Goal: Check status: Check status

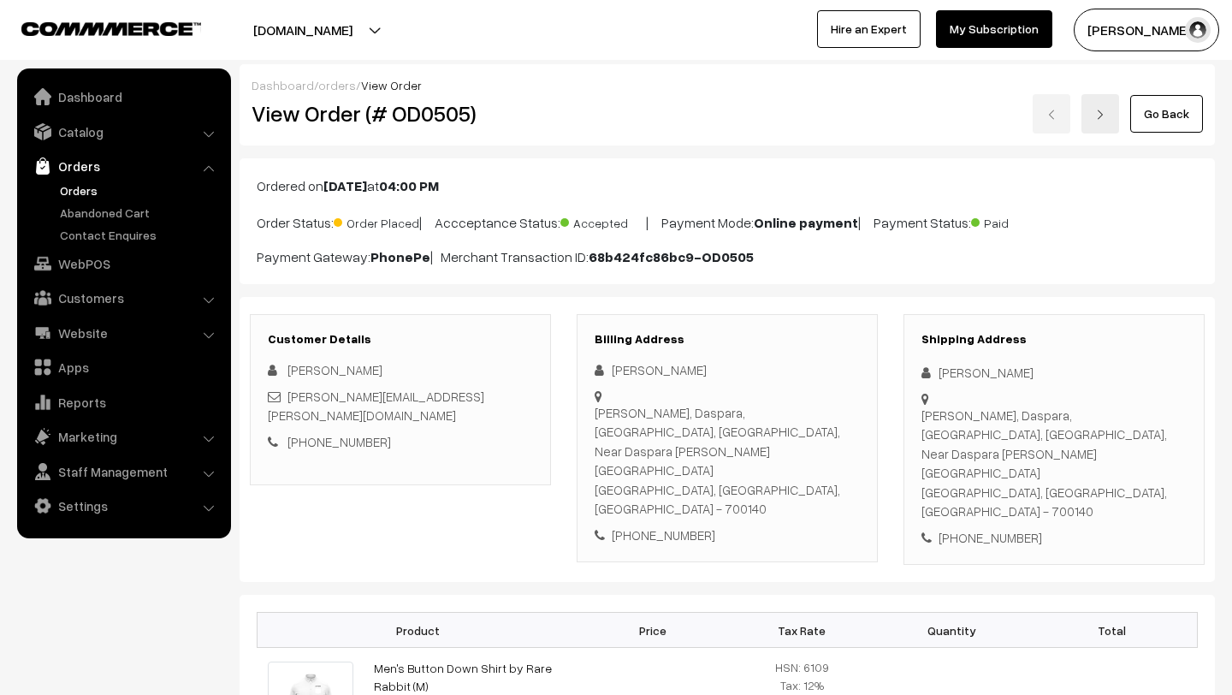
scroll to position [197, 0]
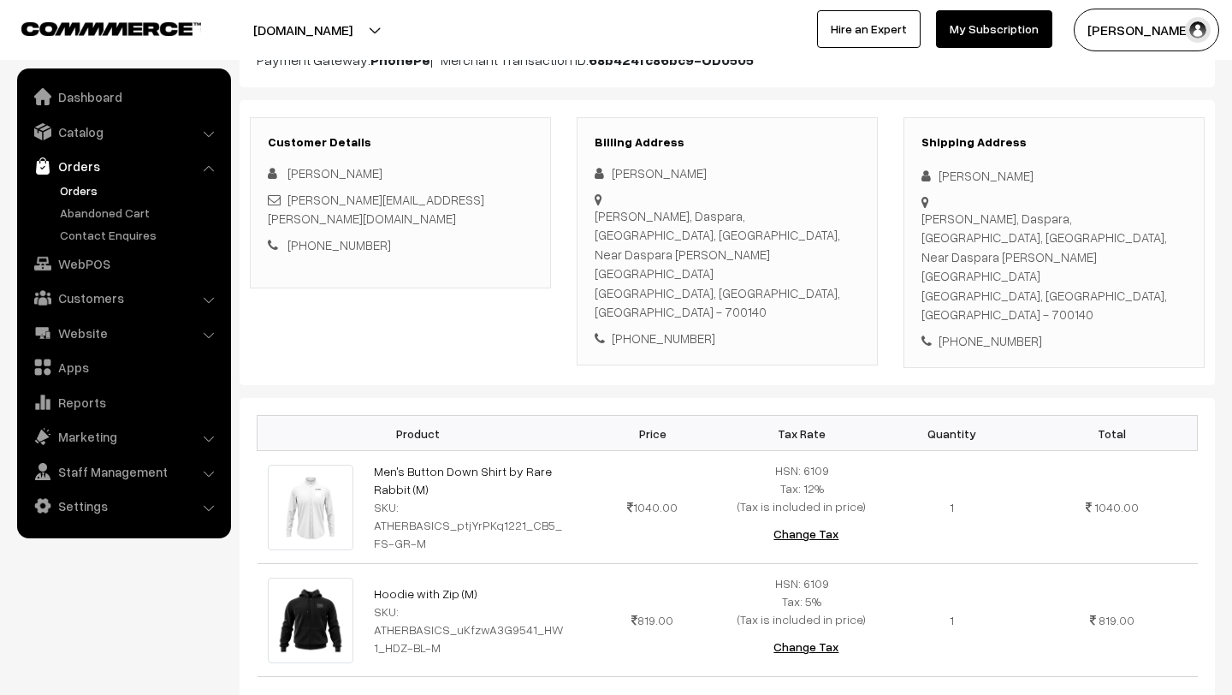
click at [80, 183] on link "Orders" at bounding box center [140, 190] width 169 height 18
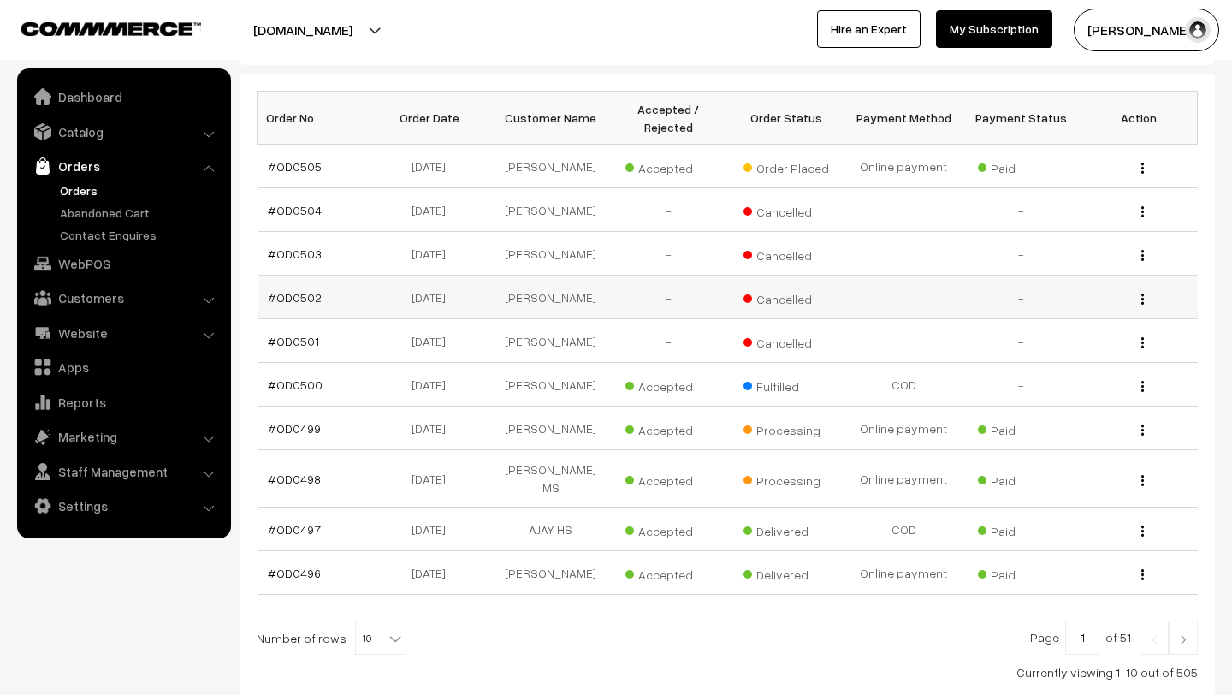
scroll to position [270, 0]
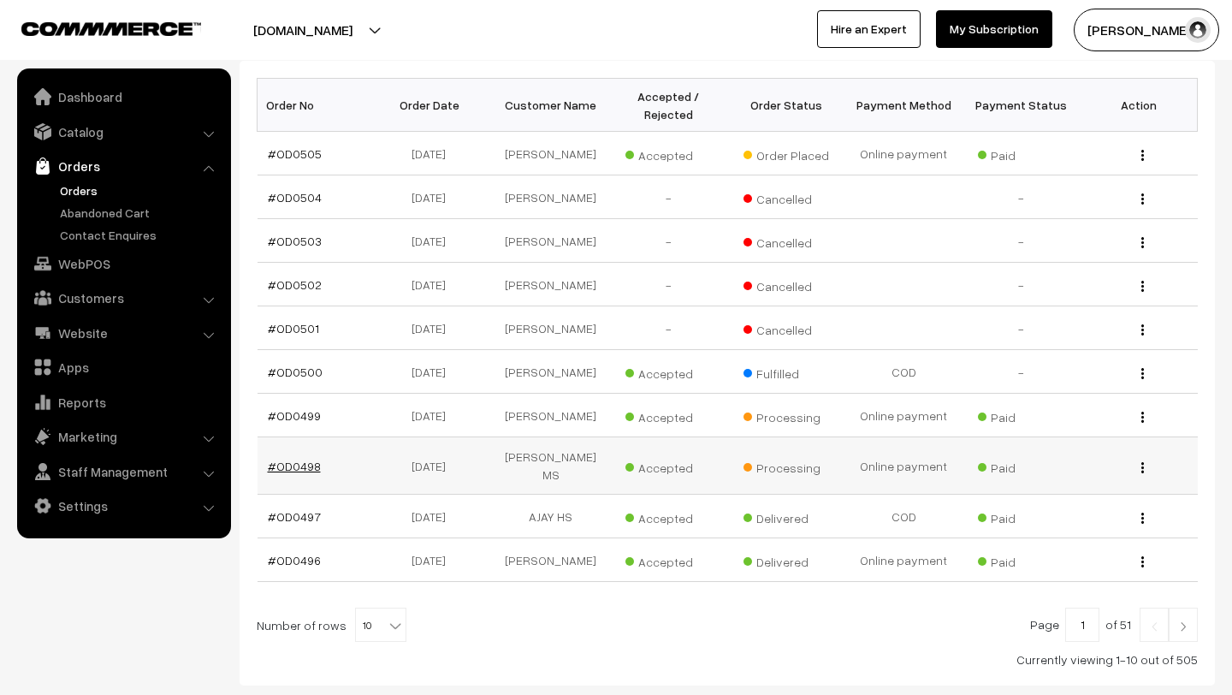
click at [305, 458] on link "#OD0498" at bounding box center [294, 465] width 53 height 15
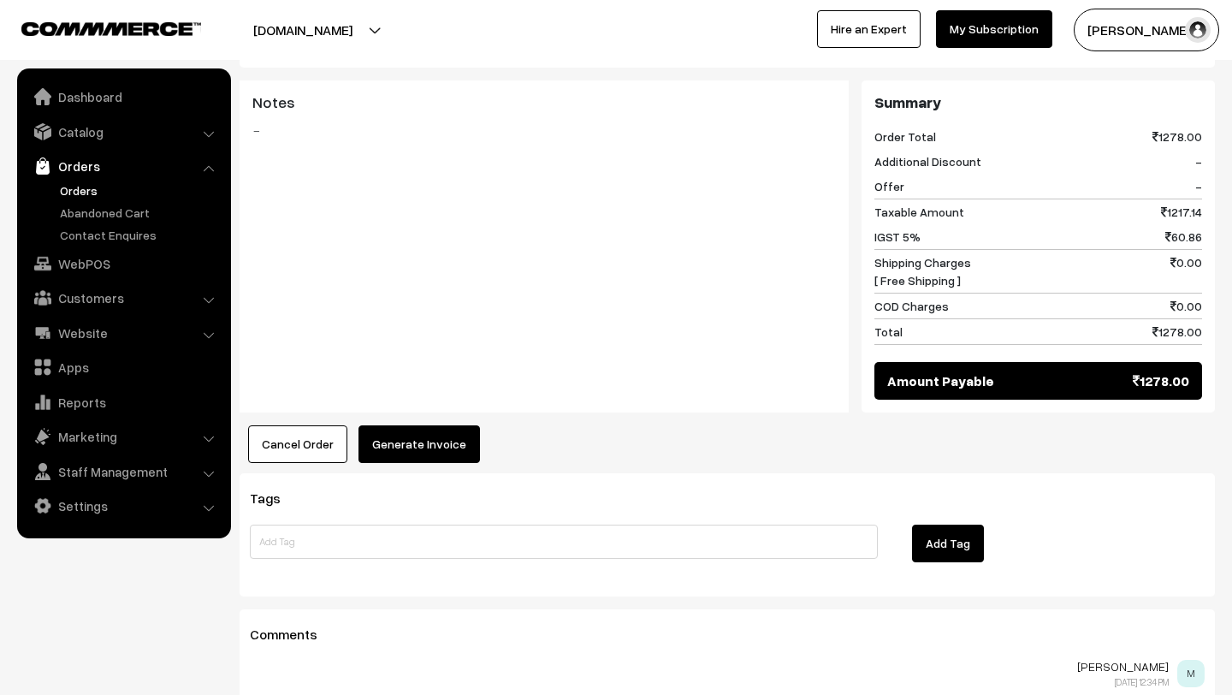
scroll to position [862, 0]
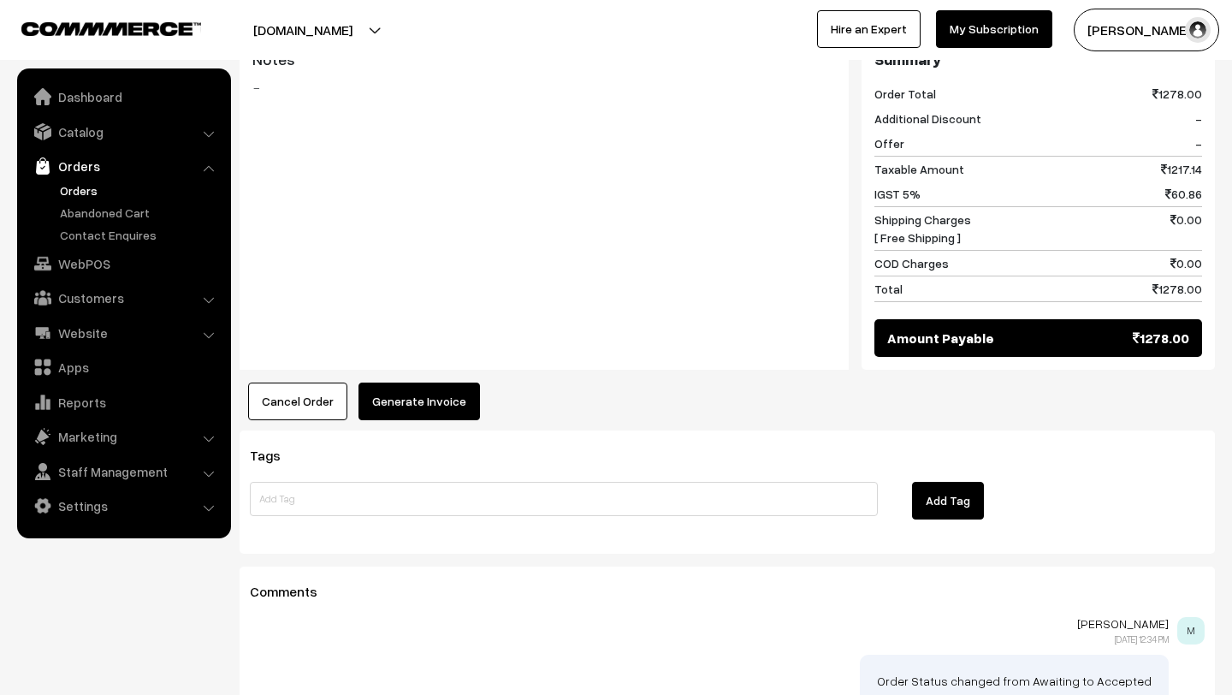
click at [92, 196] on link "Orders" at bounding box center [140, 190] width 169 height 18
